Goal: Task Accomplishment & Management: Use online tool/utility

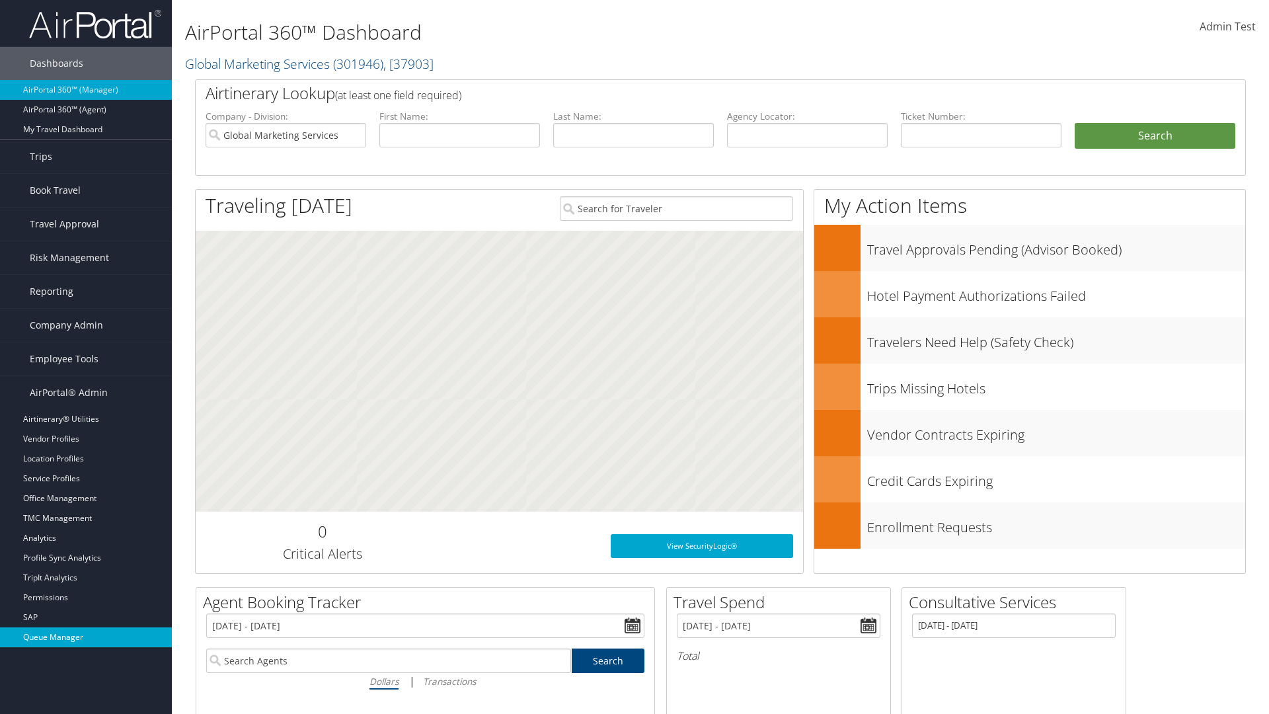
click at [86, 637] on link "Queue Manager" at bounding box center [86, 637] width 172 height 20
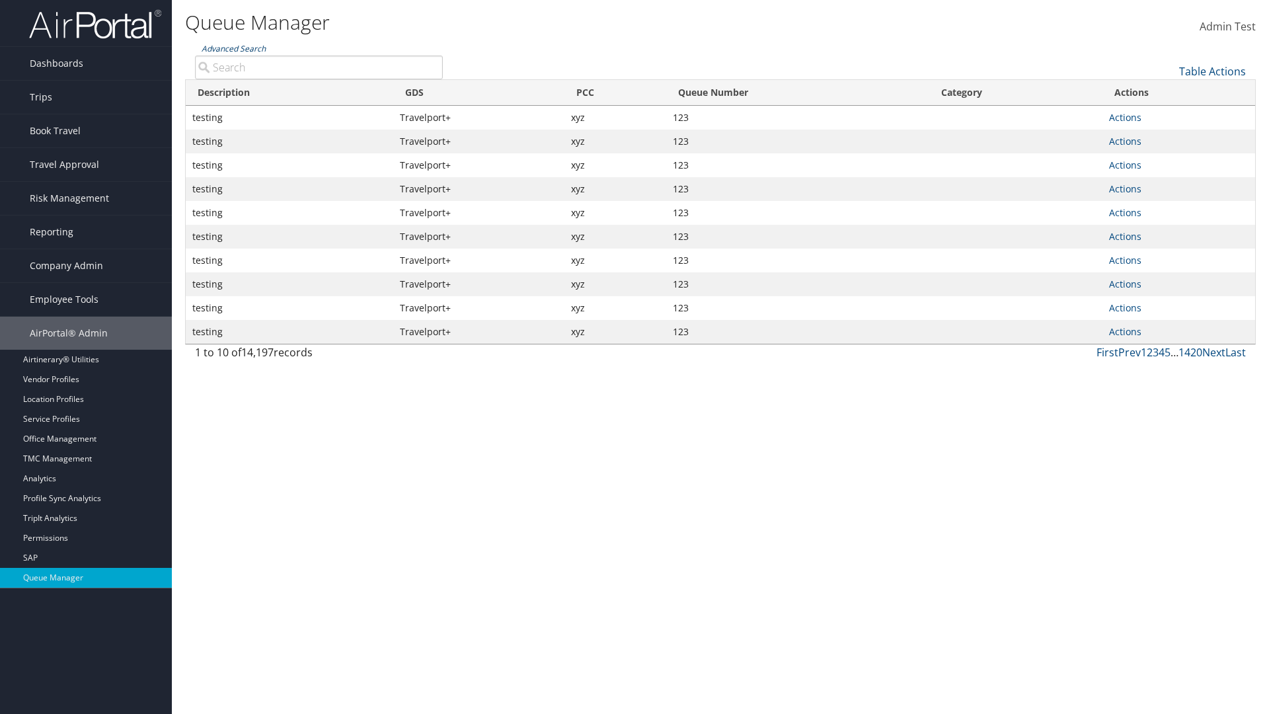
click at [233, 48] on link "Advanced Search" at bounding box center [234, 48] width 64 height 11
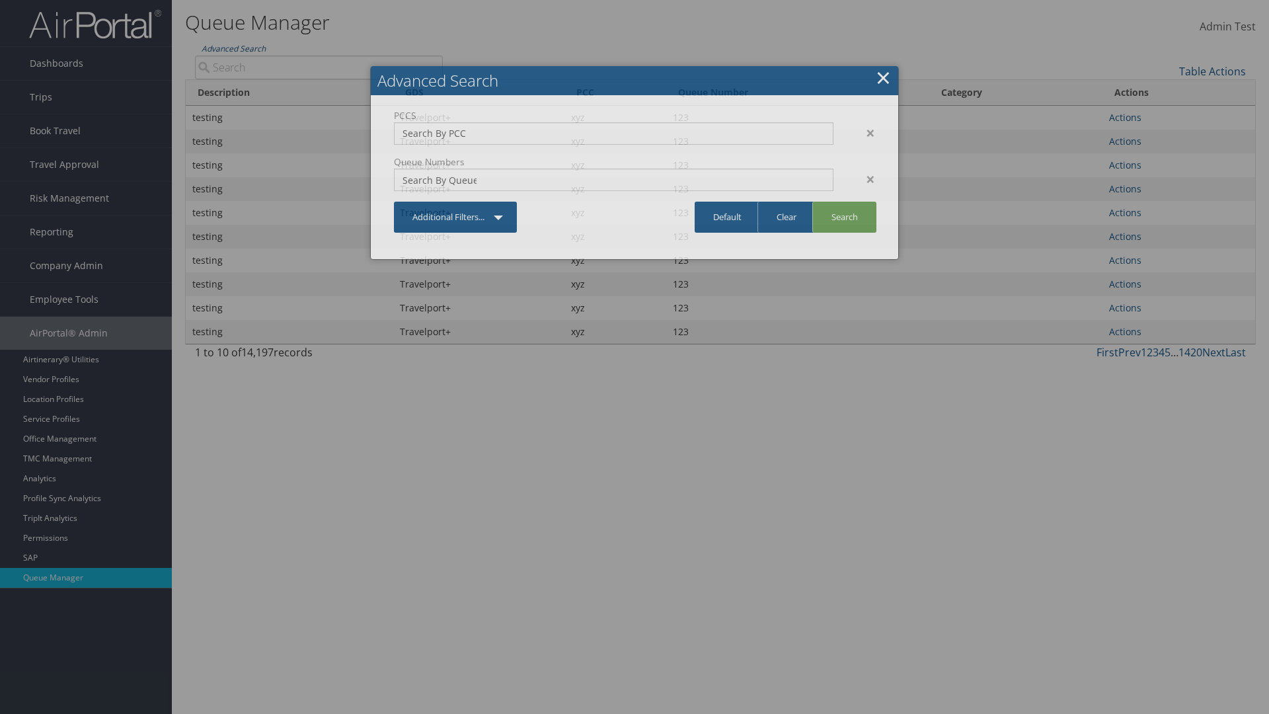
type input "test"
type input "1234"
click at [844, 217] on link "Search" at bounding box center [844, 217] width 64 height 31
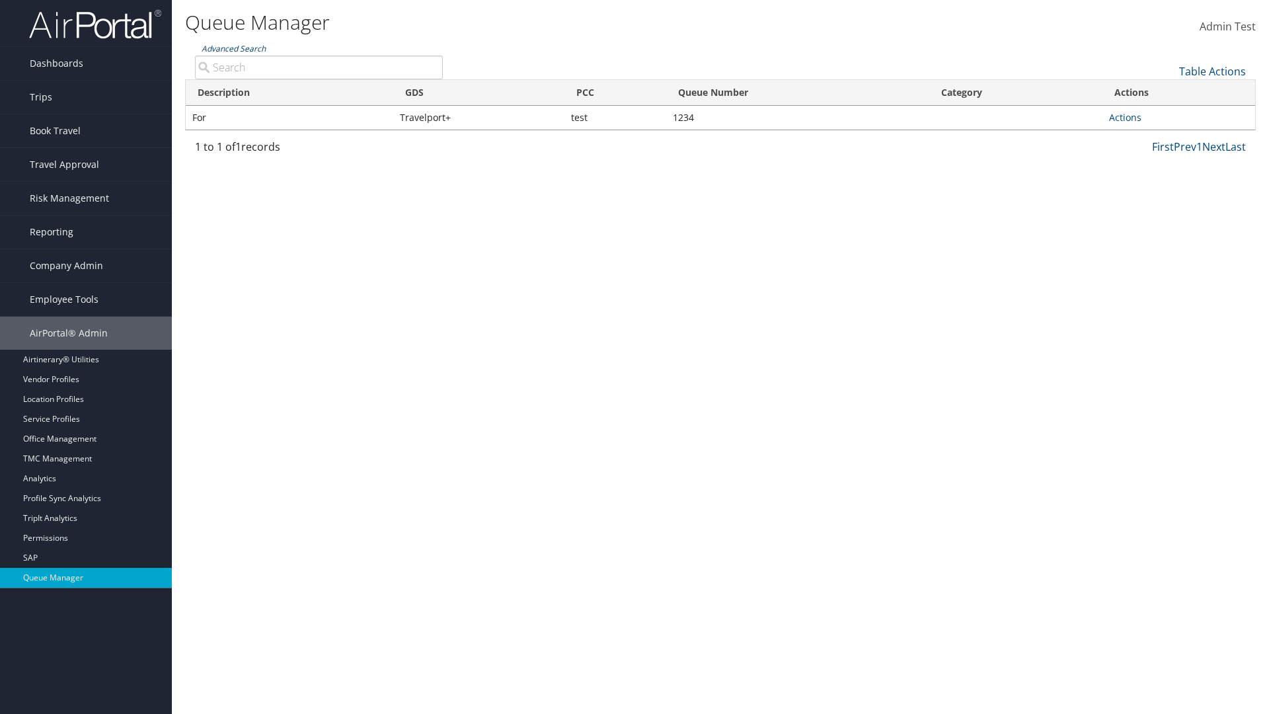
click at [233, 48] on link "Advanced Search" at bounding box center [234, 48] width 64 height 11
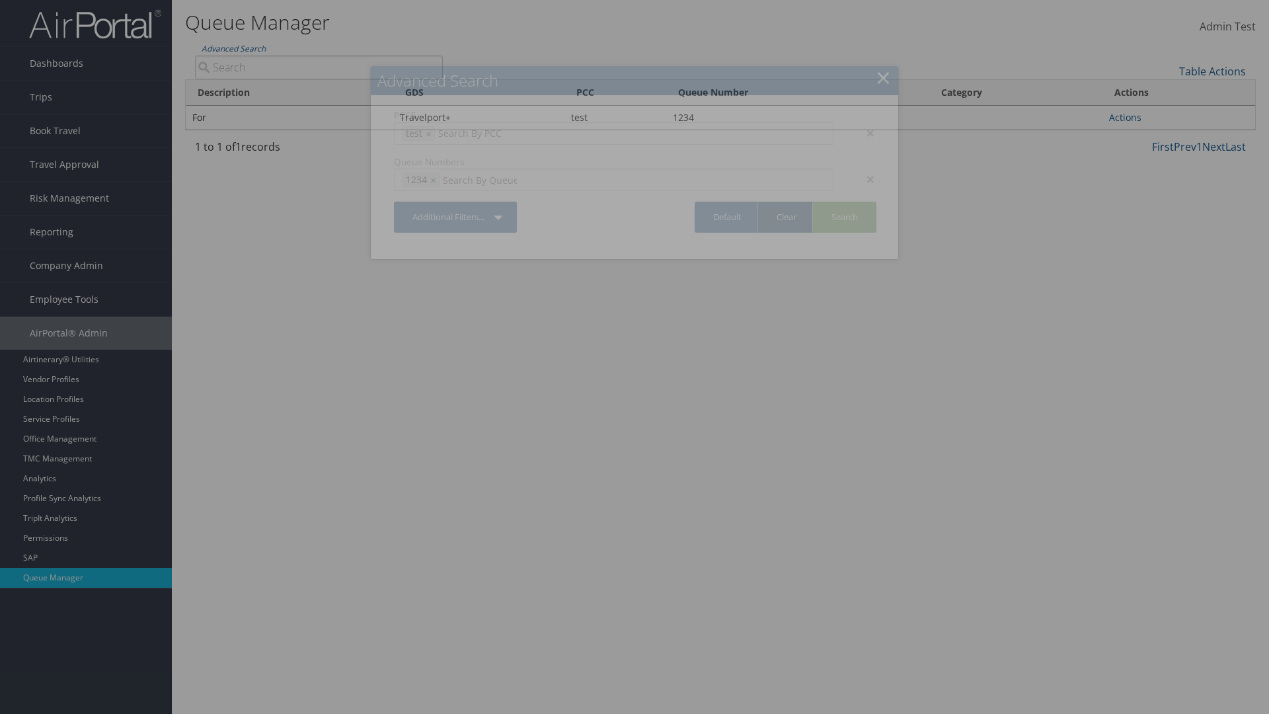
click at [786, 217] on link "Clear" at bounding box center [785, 217] width 57 height 31
click at [883, 77] on link "×" at bounding box center [883, 77] width 15 height 26
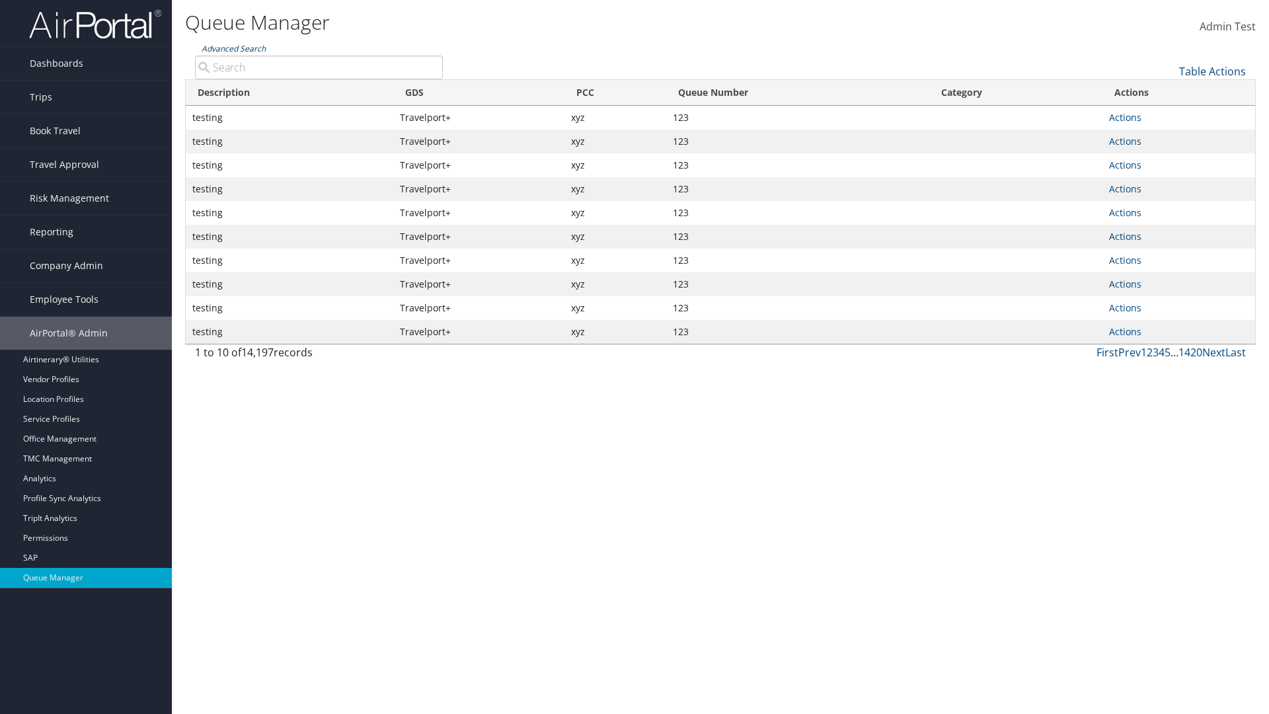
click at [233, 48] on link "Advanced Search" at bounding box center [234, 48] width 64 height 11
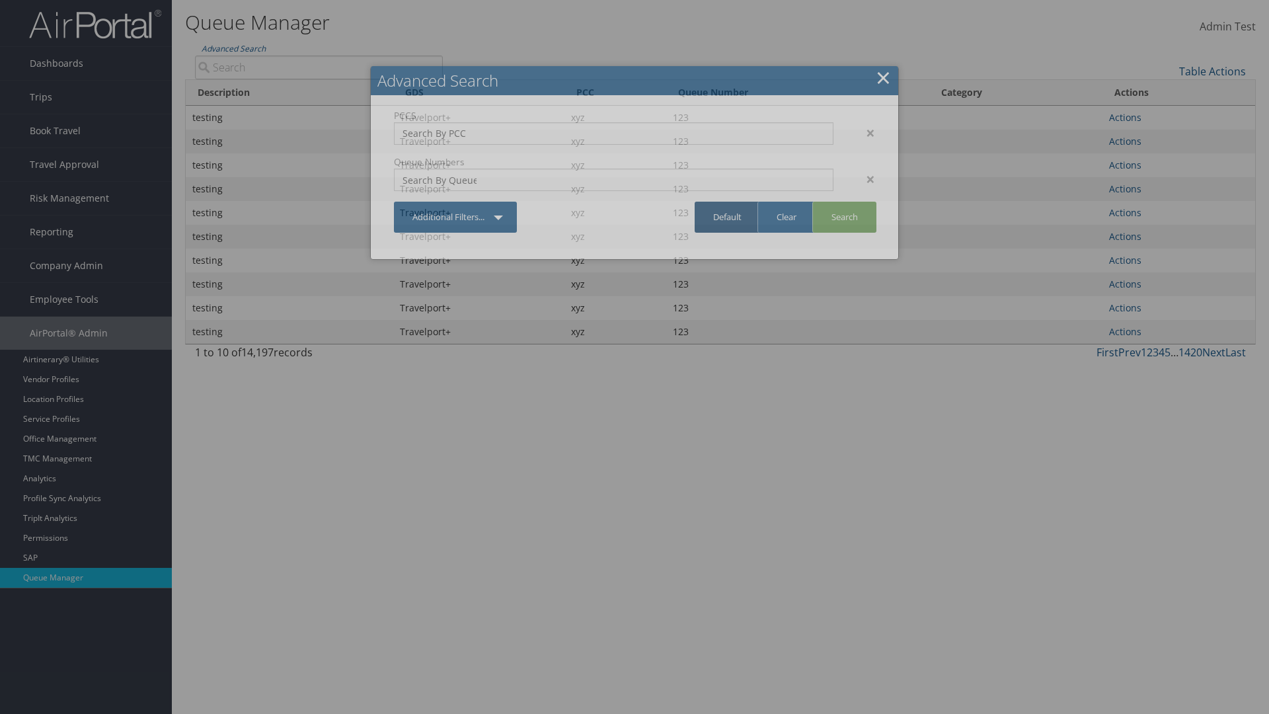
click at [727, 217] on link "Default" at bounding box center [727, 217] width 65 height 31
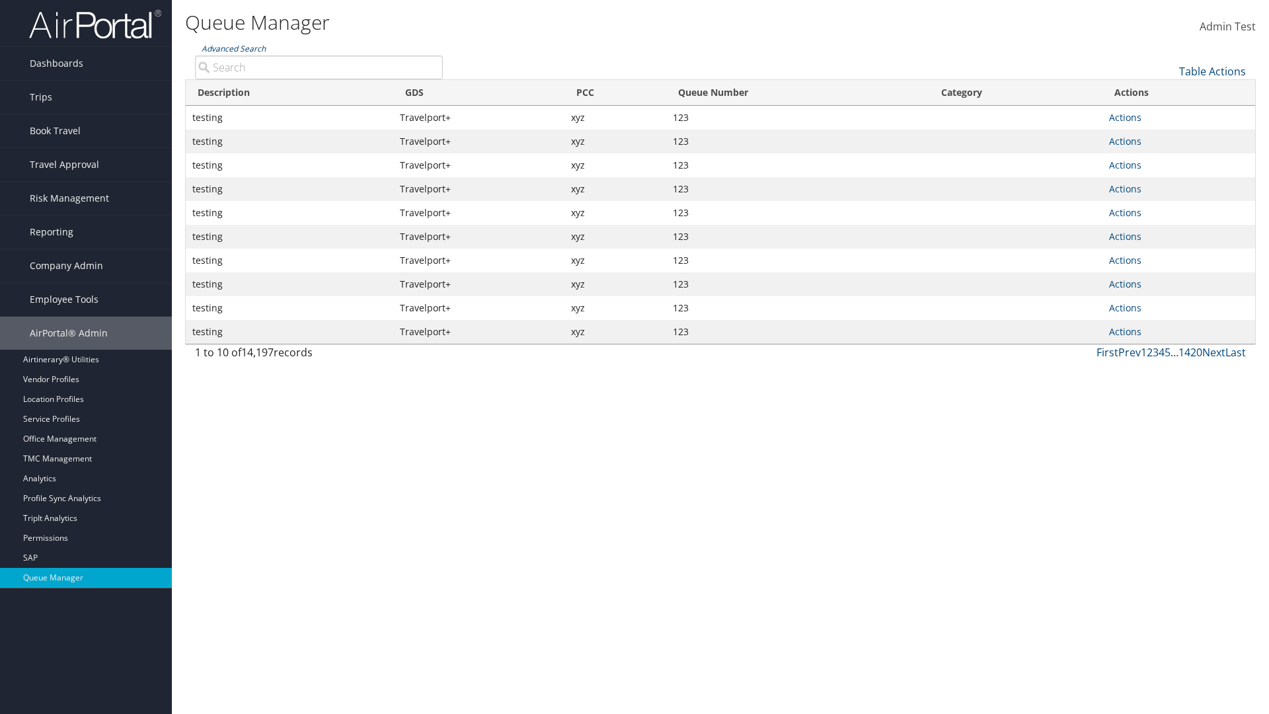
click at [233, 48] on link "Advanced Search" at bounding box center [234, 48] width 64 height 11
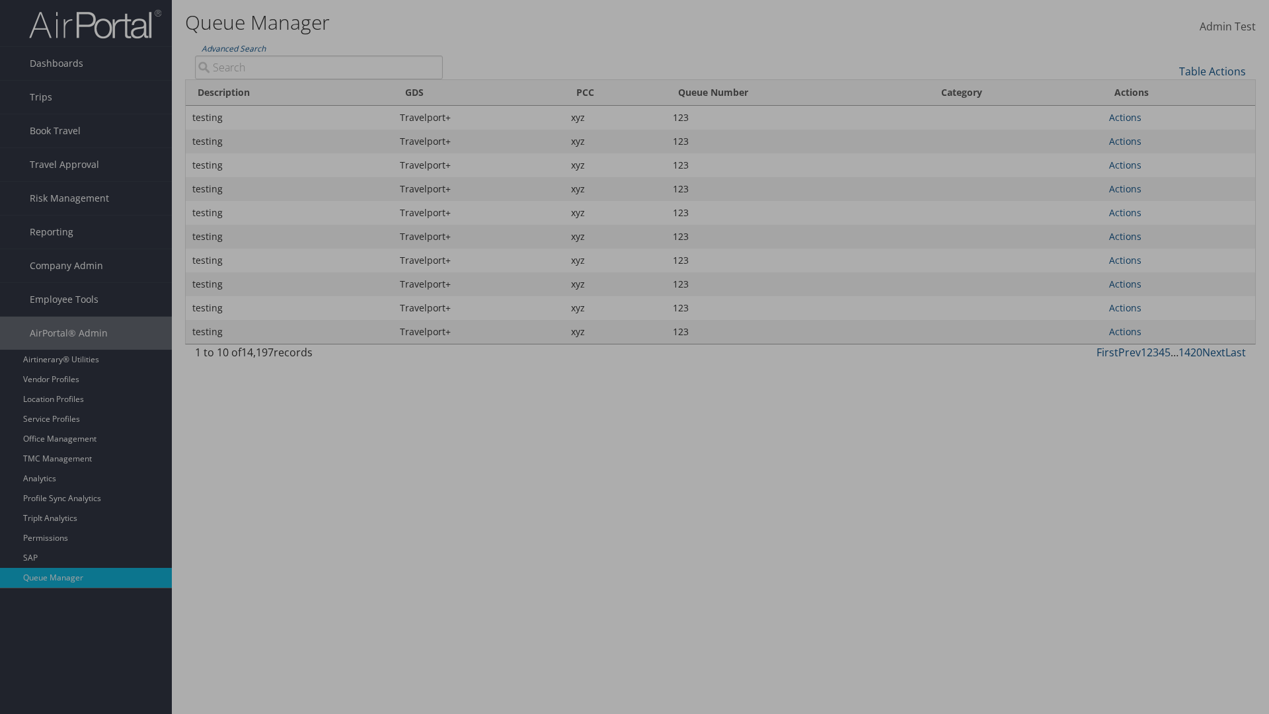
click at [0, 0] on div "×" at bounding box center [0, 0] width 0 height 0
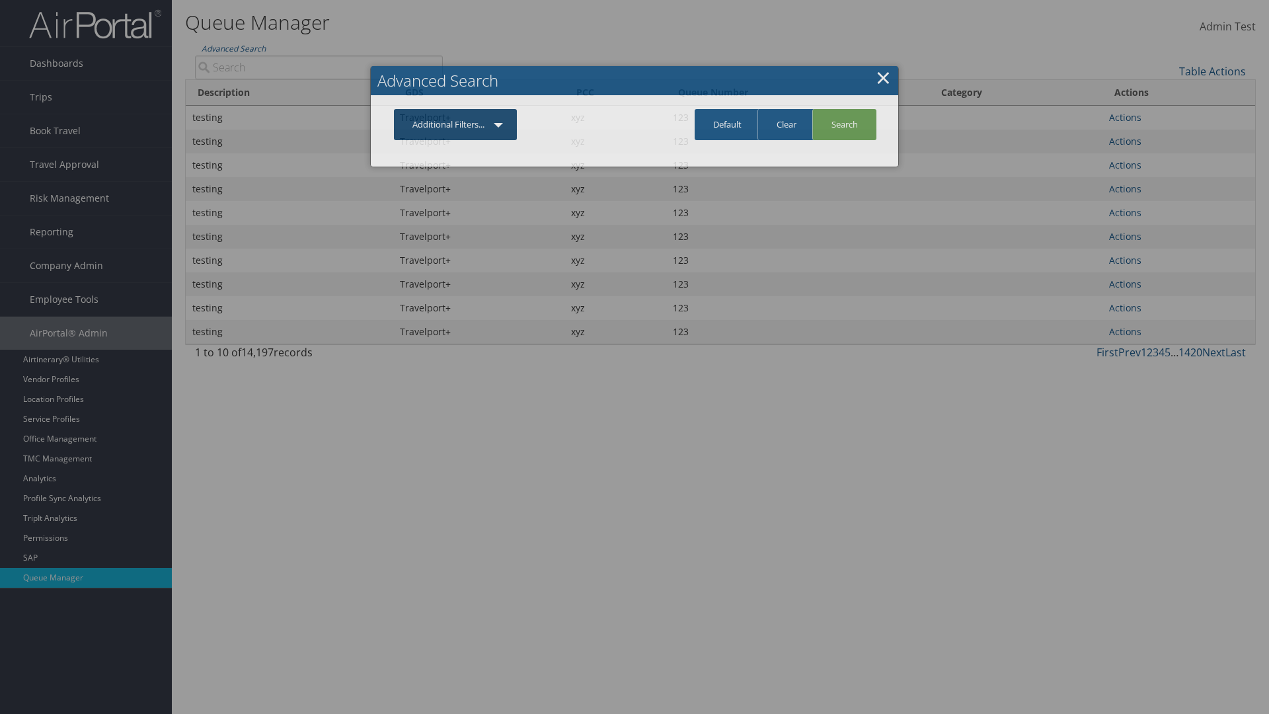
click at [455, 124] on link "Additional Filters..." at bounding box center [455, 124] width 123 height 31
click at [0, 0] on link "PCC" at bounding box center [0, 0] width 0 height 0
click at [455, 140] on link "Additional Filters..." at bounding box center [455, 124] width 123 height 31
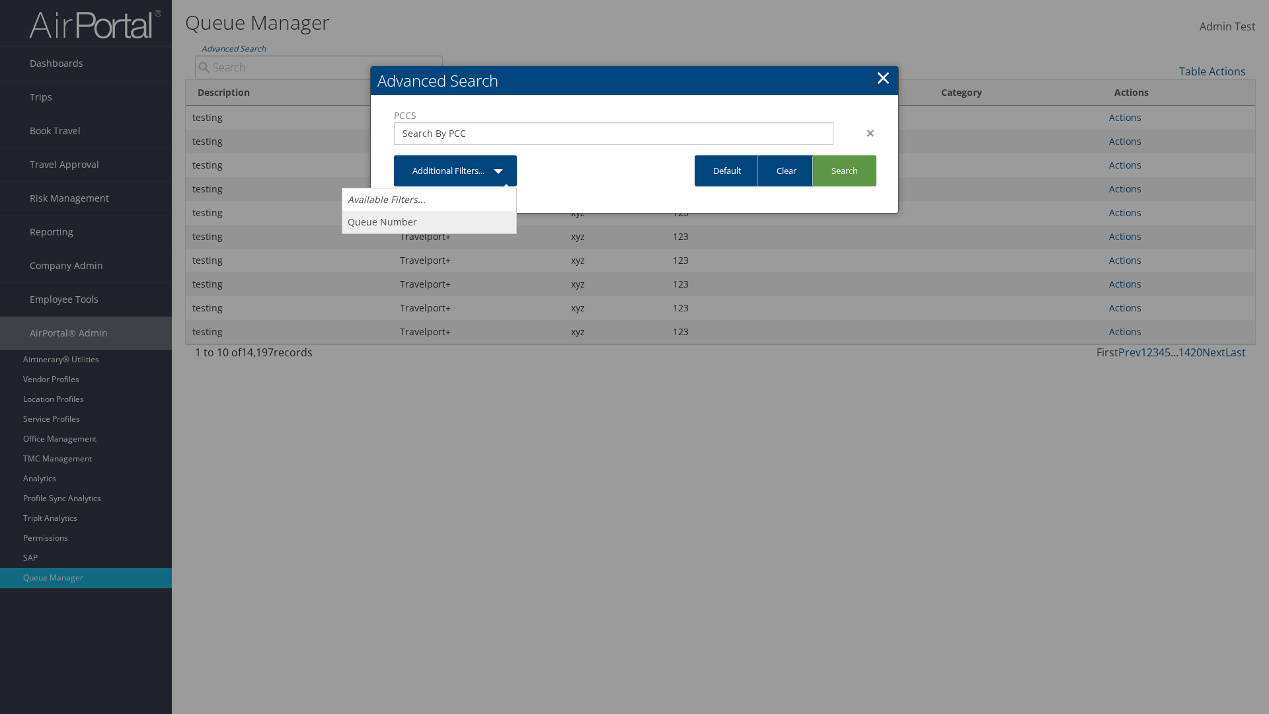
click at [429, 221] on link "Queue Number" at bounding box center [429, 222] width 174 height 22
